Goal: Information Seeking & Learning: Learn about a topic

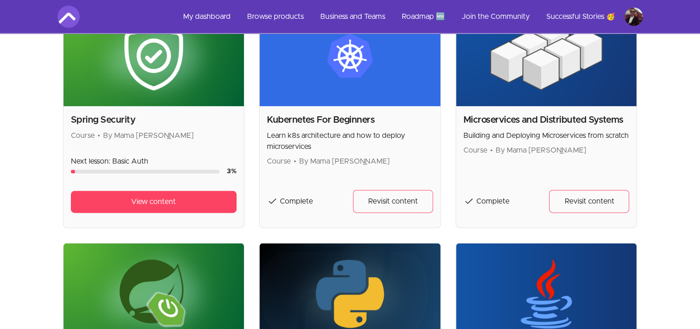
scroll to position [1104, 0]
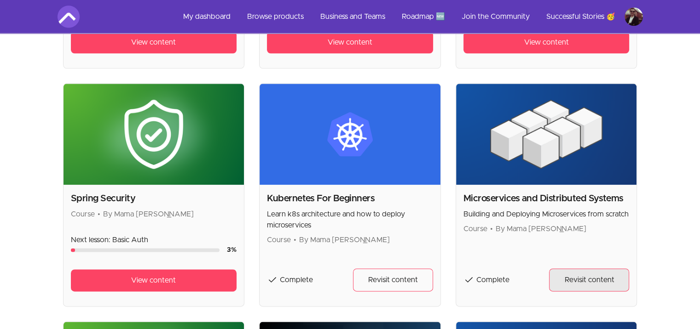
click at [594, 279] on span "Revisit content" at bounding box center [589, 280] width 50 height 11
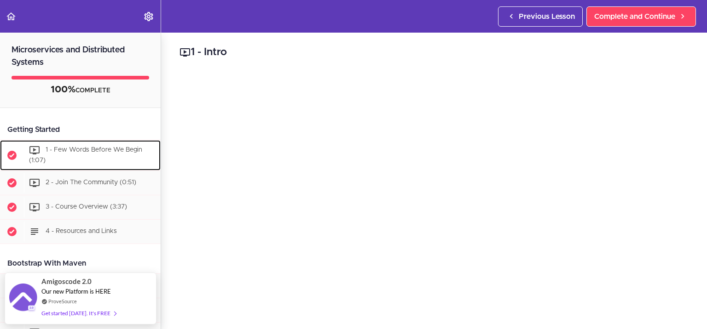
click at [83, 157] on div "1 - Few Words Before We Begin (1:07)" at bounding box center [92, 155] width 137 height 30
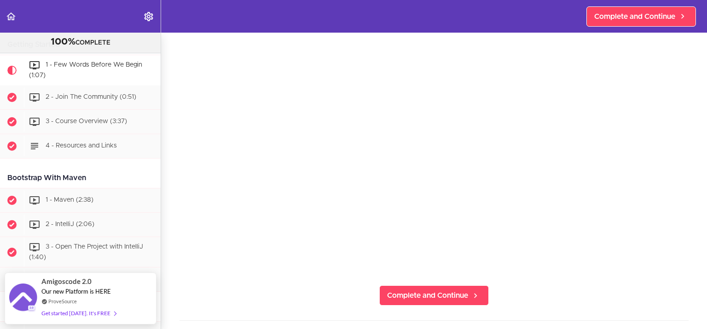
scroll to position [92, 0]
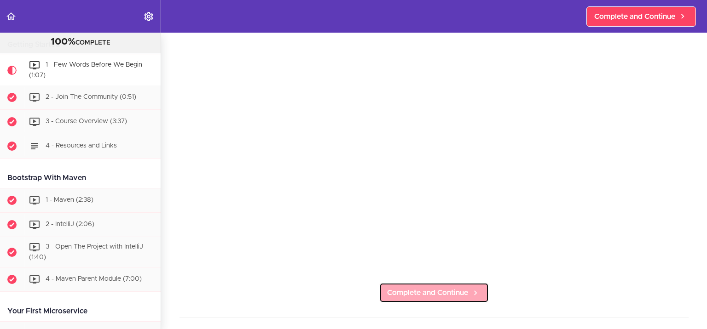
click at [427, 288] on span "Complete and Continue" at bounding box center [427, 293] width 81 height 11
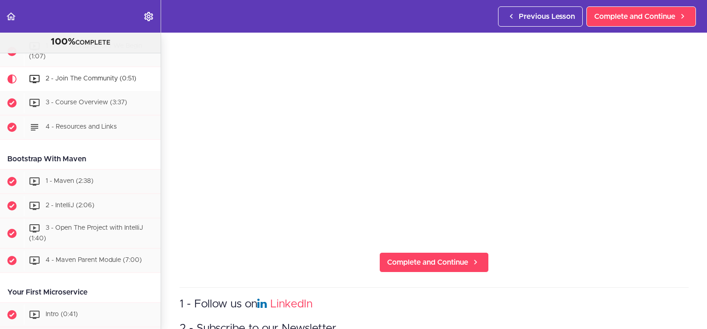
scroll to position [460, 0]
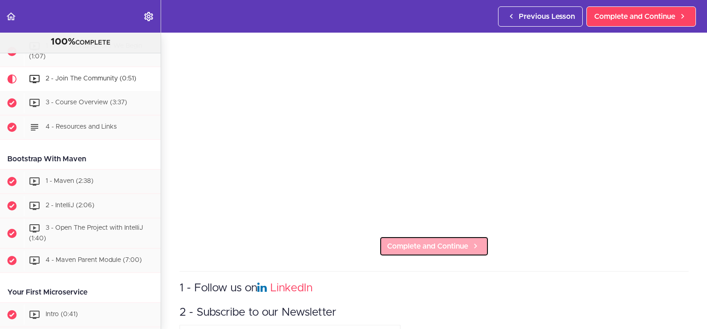
click at [418, 244] on span "Complete and Continue" at bounding box center [427, 246] width 81 height 11
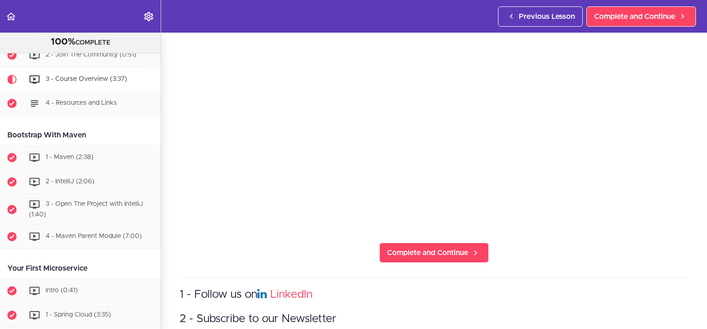
scroll to position [138, 0]
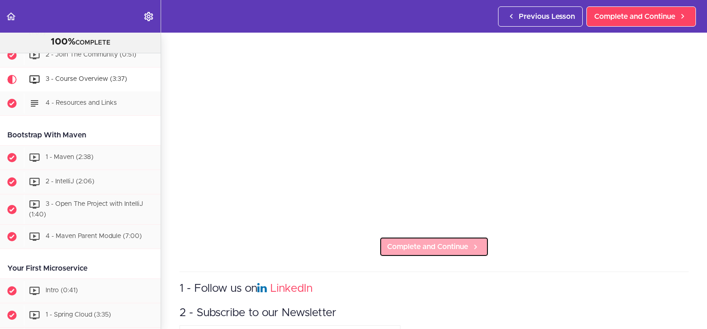
click at [406, 246] on span "Complete and Continue" at bounding box center [427, 247] width 81 height 11
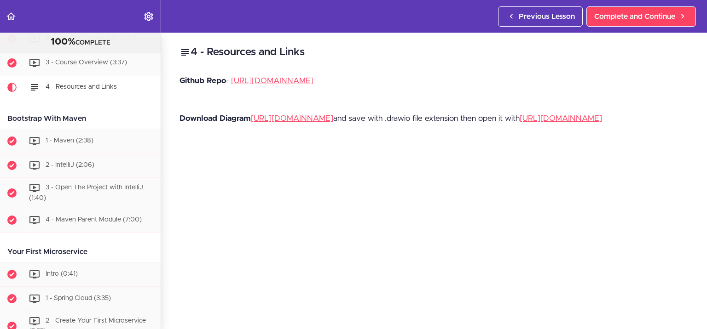
scroll to position [141, 0]
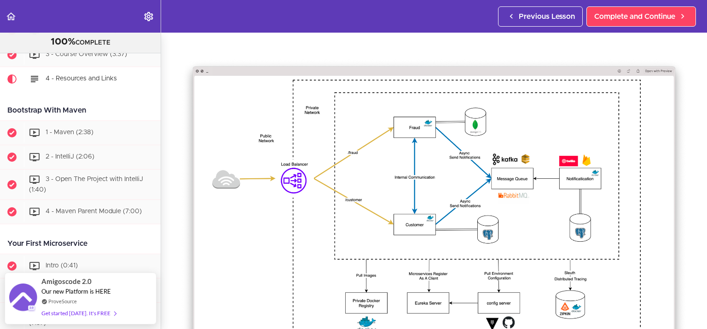
click at [481, 235] on img at bounding box center [433, 217] width 509 height 319
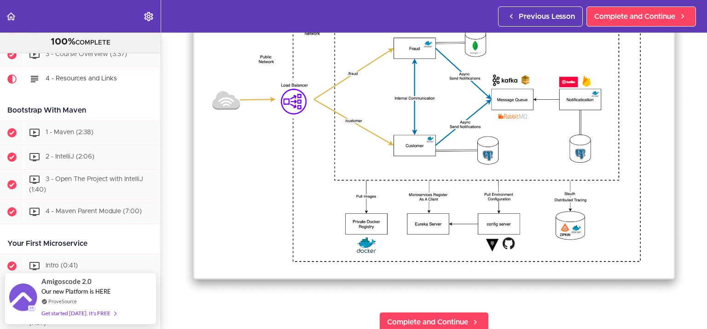
scroll to position [138, 0]
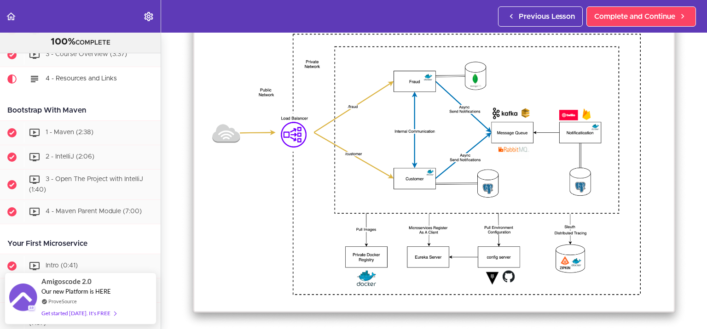
click at [416, 168] on img at bounding box center [433, 171] width 509 height 319
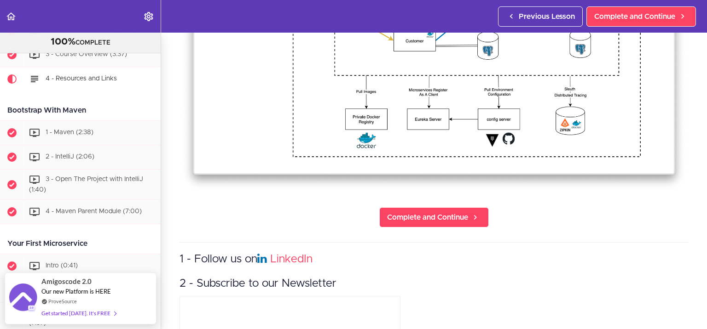
scroll to position [230, 0]
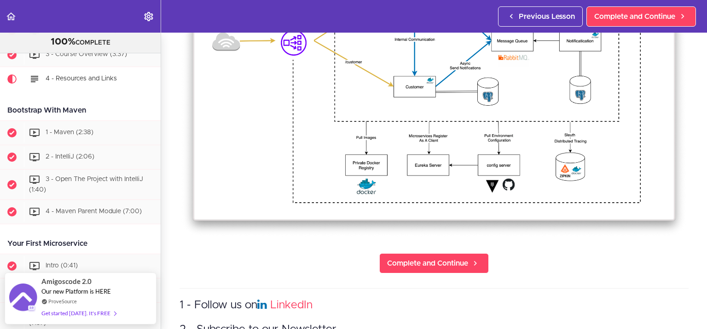
click at [396, 196] on img at bounding box center [433, 78] width 509 height 319
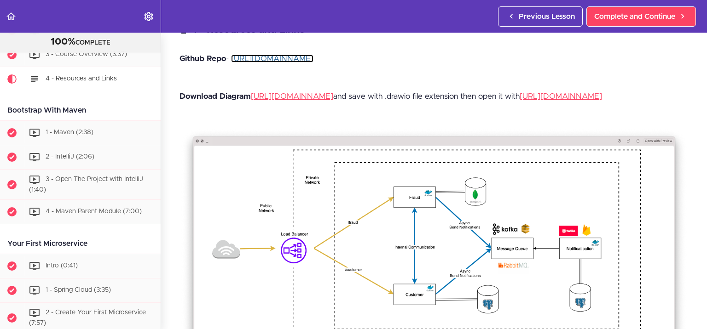
scroll to position [0, 0]
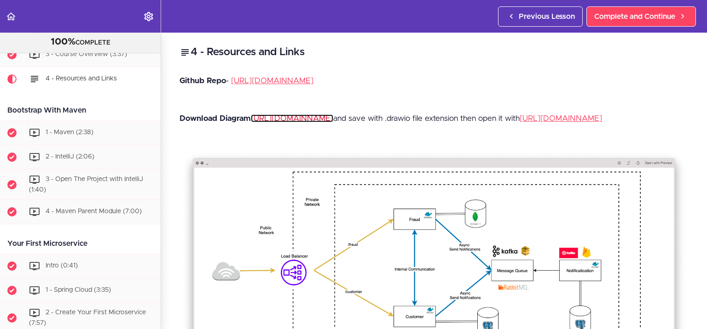
click at [302, 122] on link "[URL][DOMAIN_NAME]" at bounding box center [292, 119] width 82 height 8
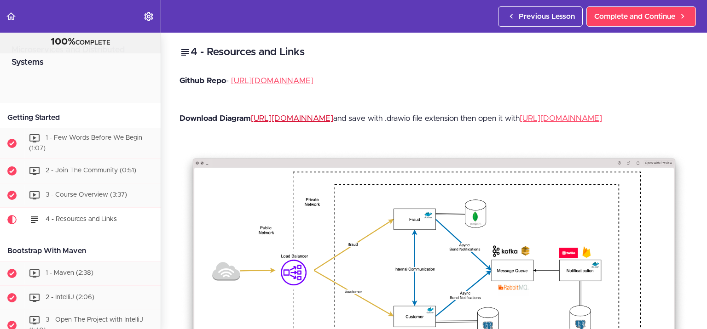
scroll to position [152, 0]
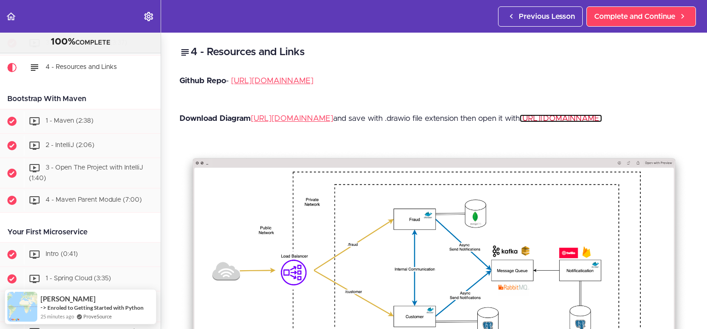
click at [520, 122] on link "[URL][DOMAIN_NAME]" at bounding box center [561, 119] width 82 height 8
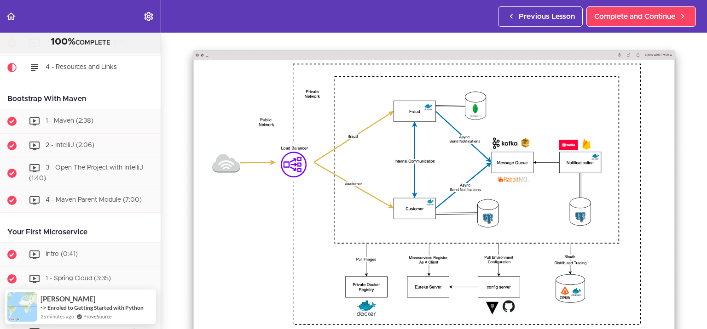
scroll to position [138, 0]
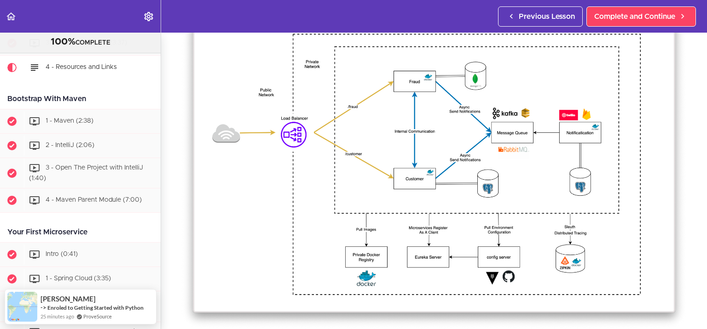
click at [404, 176] on img at bounding box center [433, 171] width 509 height 319
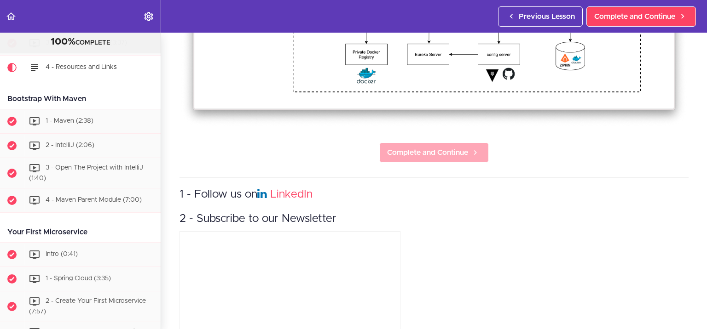
scroll to position [340, 0]
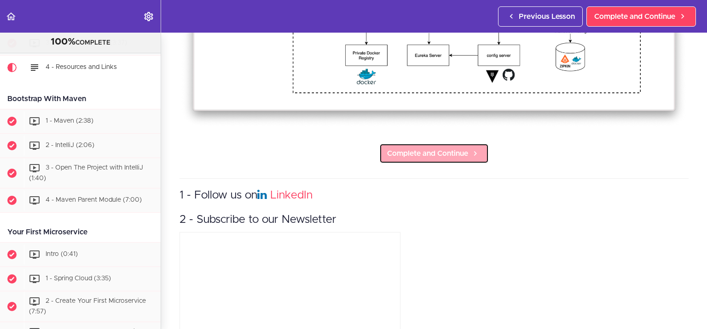
click at [438, 159] on span "Complete and Continue" at bounding box center [427, 153] width 81 height 11
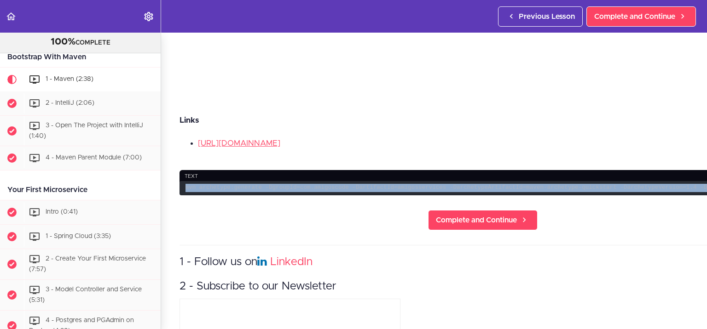
scroll to position [315, 55]
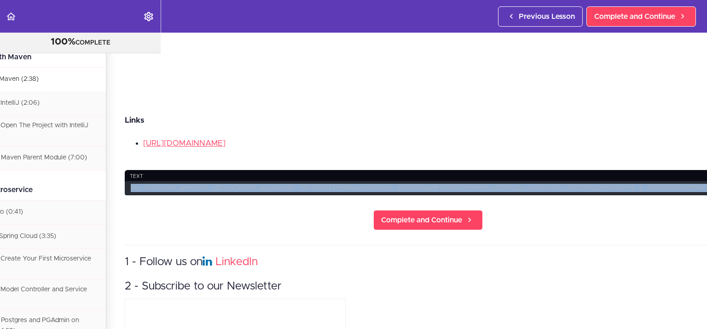
drag, startPoint x: 184, startPoint y: 158, endPoint x: 705, endPoint y: 164, distance: 521.4
click at [705, 164] on section "Microservices and Distributed Systems 100% COMPLETE Getting Started 1 - Few Wor…" at bounding box center [353, 181] width 707 height 297
copy code "mvn archetype:generate -DgroupId=com.amigoscode -DartifactId=amigosservices -Da…"
click at [190, 181] on code "mvn archetype:generate -DgroupId=com.amigoscode -DartifactId=amigosservices -Da…" at bounding box center [428, 188] width 606 height 14
drag, startPoint x: 130, startPoint y: 160, endPoint x: 706, endPoint y: 161, distance: 576.6
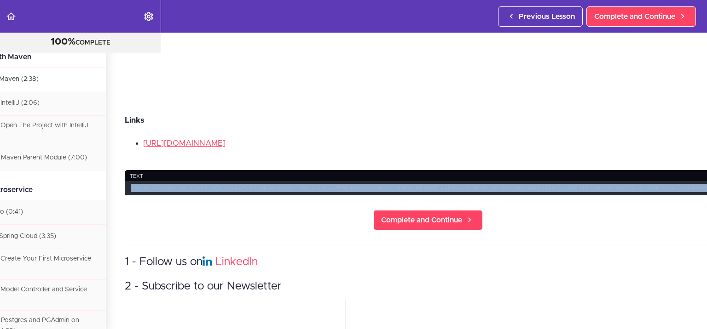
click at [706, 161] on section "Microservices and Distributed Systems 100% COMPLETE Getting Started 1 - Few Wor…" at bounding box center [353, 181] width 707 height 297
copy code "mvn archetype:generate -DgroupId=com.amigoscode -DartifactId=amigosservices -Da…"
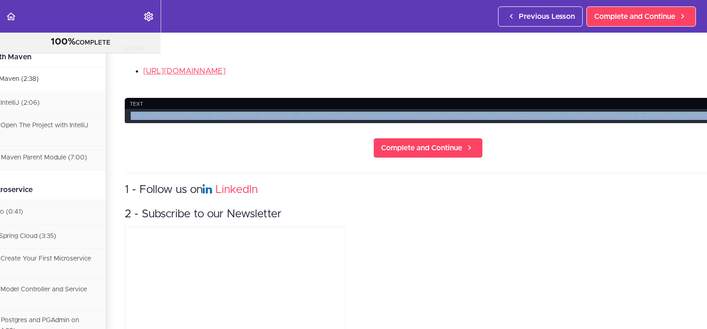
scroll to position [407, 55]
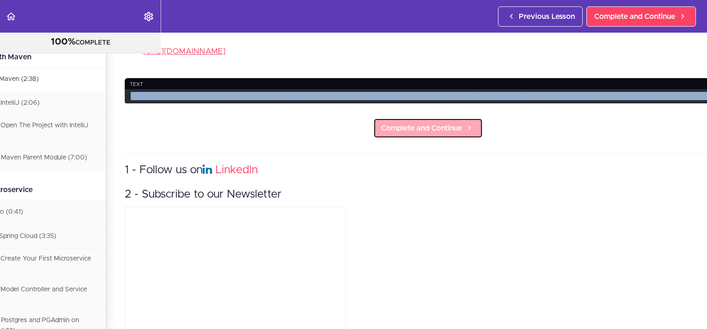
click at [385, 123] on span "Complete and Continue" at bounding box center [421, 128] width 81 height 11
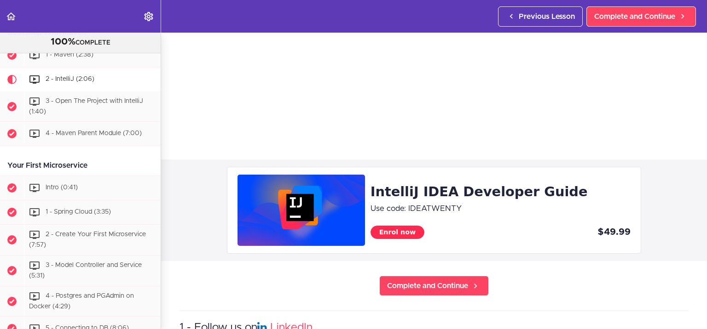
scroll to position [230, 0]
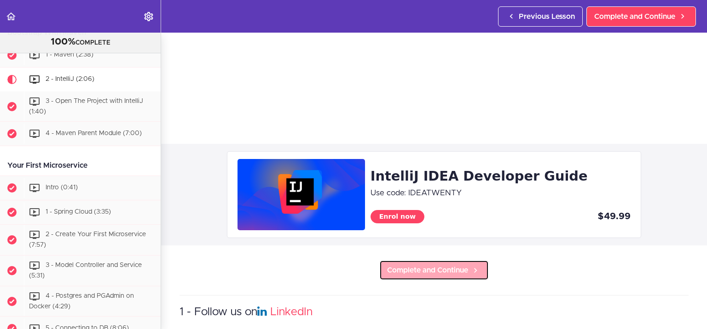
click at [427, 271] on span "Complete and Continue" at bounding box center [427, 270] width 81 height 11
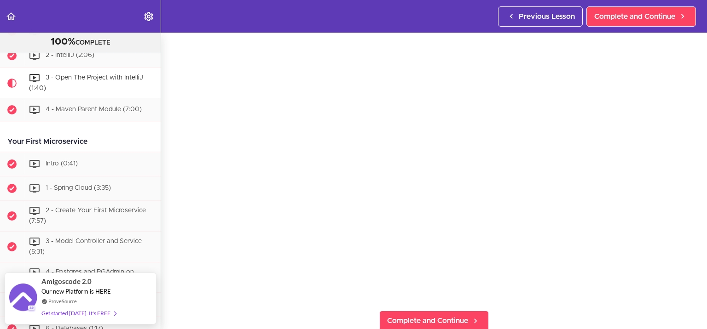
scroll to position [92, 0]
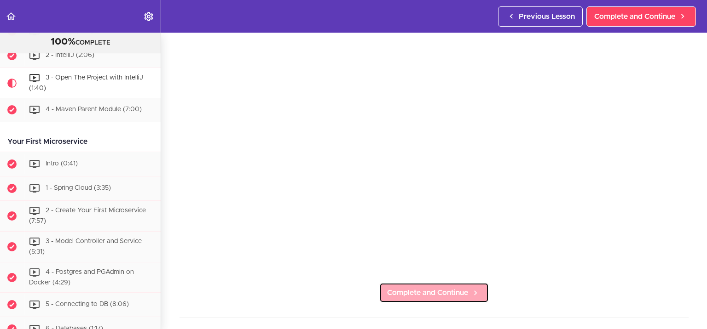
click at [407, 292] on span "Complete and Continue" at bounding box center [427, 293] width 81 height 11
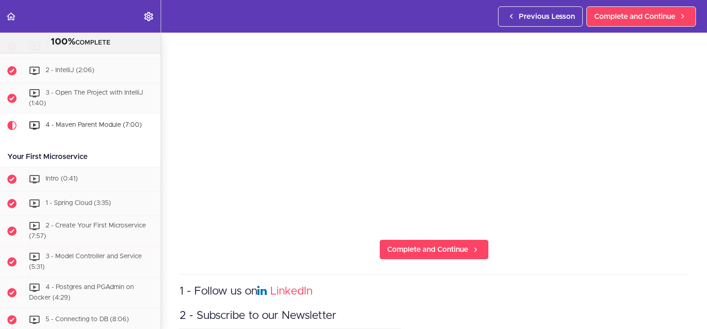
scroll to position [138, 0]
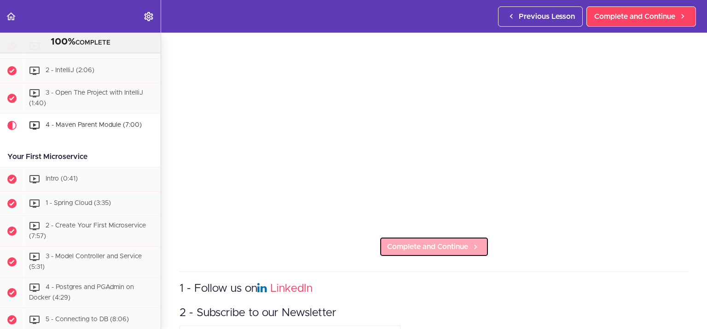
click at [397, 242] on span "Complete and Continue" at bounding box center [427, 247] width 81 height 11
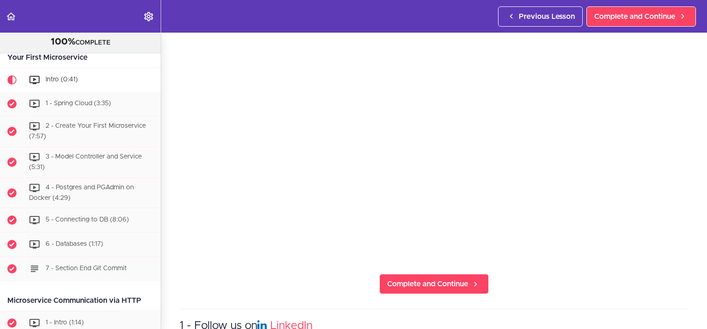
scroll to position [138, 0]
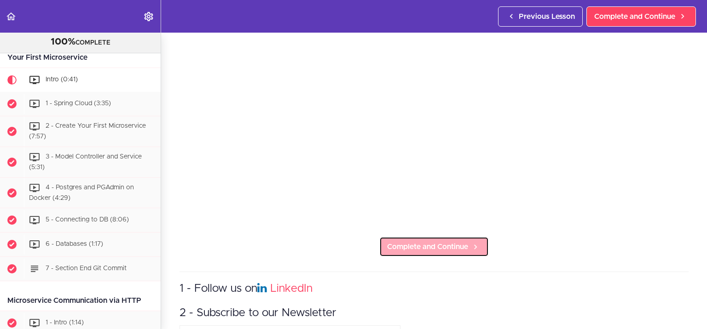
click at [398, 242] on span "Complete and Continue" at bounding box center [427, 247] width 81 height 11
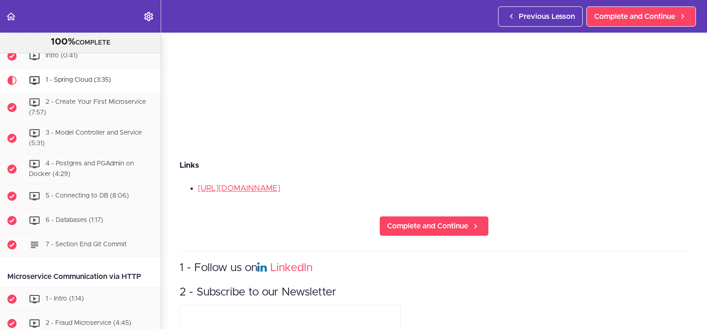
scroll to position [184, 0]
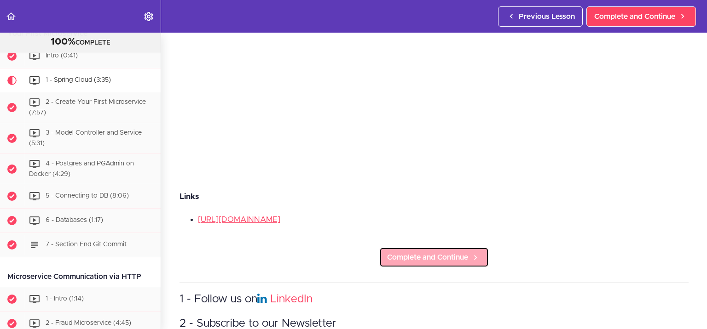
click at [408, 258] on span "Complete and Continue" at bounding box center [427, 257] width 81 height 11
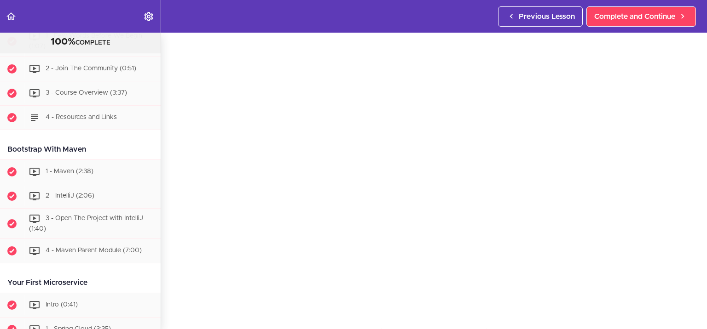
scroll to position [100, 0]
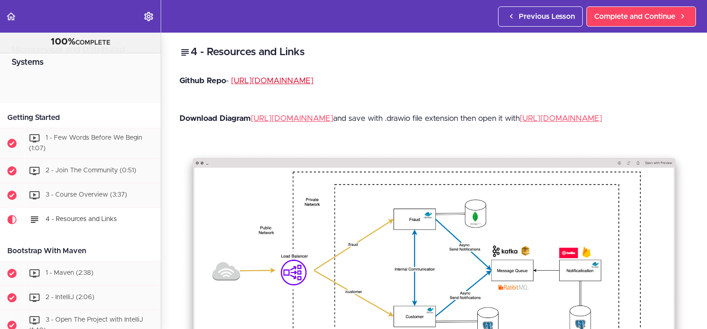
scroll to position [145, 0]
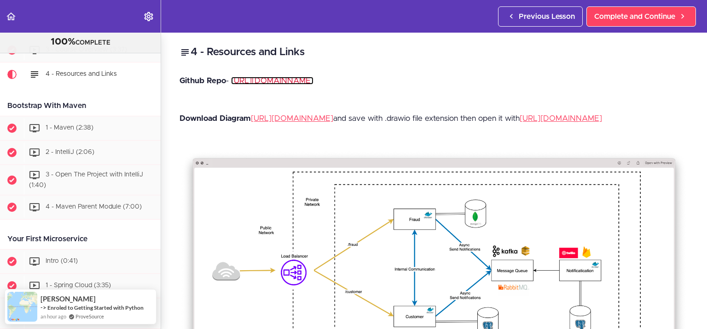
click at [278, 80] on link "[URL][DOMAIN_NAME]" at bounding box center [272, 81] width 82 height 8
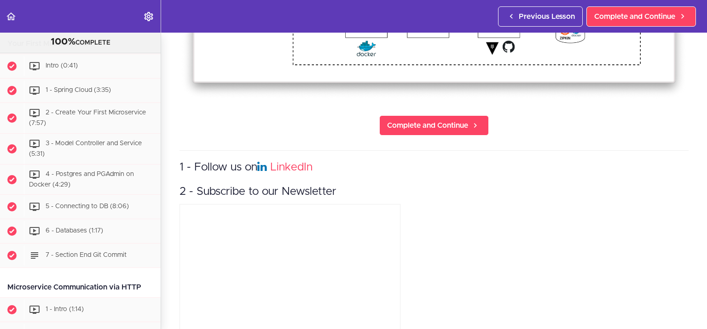
scroll to position [371, 0]
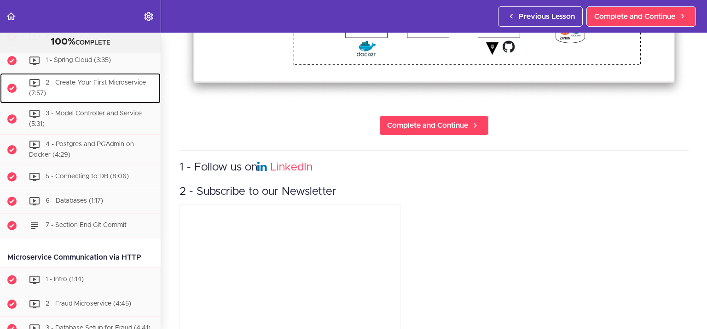
click at [102, 84] on span "2 - Create Your First Microservice (7:57)" at bounding box center [87, 88] width 117 height 17
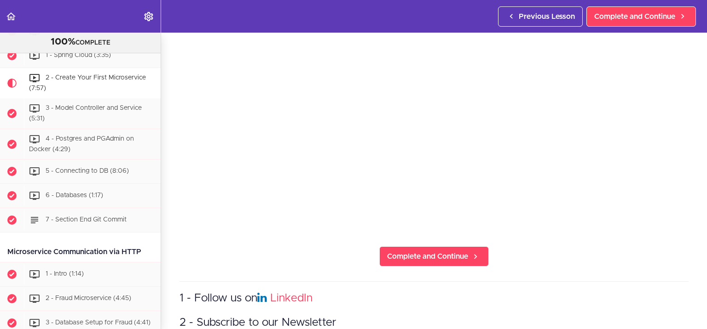
scroll to position [138, 0]
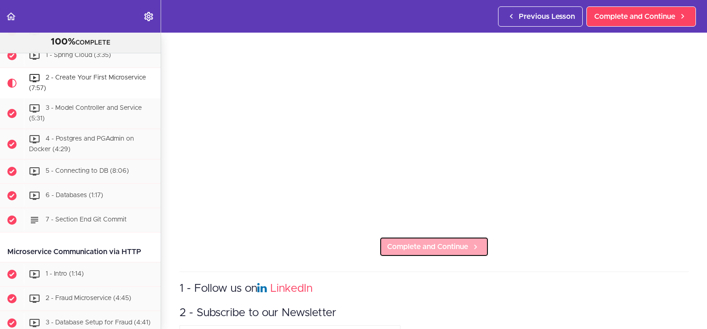
click at [396, 243] on span "Complete and Continue" at bounding box center [427, 247] width 81 height 11
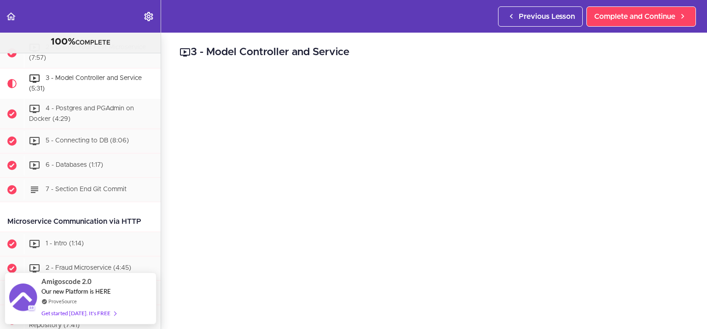
drag, startPoint x: 370, startPoint y: 50, endPoint x: 357, endPoint y: 52, distance: 13.0
click at [357, 52] on h2 "3 - Model Controller and Service" at bounding box center [433, 53] width 509 height 16
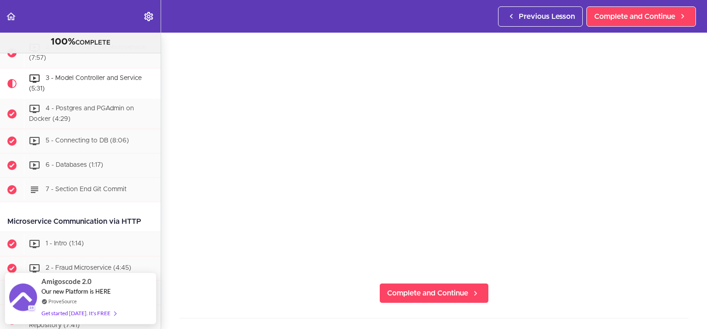
scroll to position [92, 0]
click at [234, 304] on section "Microservices and Distributed Systems 100% COMPLETE Getting Started 1 - Few Wor…" at bounding box center [353, 181] width 707 height 297
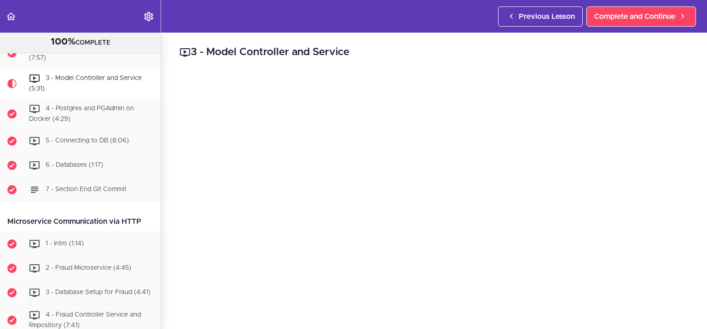
drag, startPoint x: 195, startPoint y: 52, endPoint x: 354, endPoint y: 50, distance: 159.2
click at [354, 50] on h2 "3 - Model Controller and Service" at bounding box center [433, 53] width 509 height 16
copy h2 "3 - Model Controller and Service"
